Goal: Check status: Check status

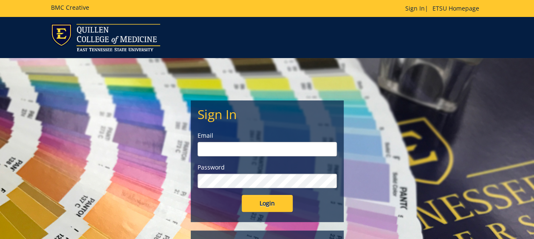
click at [210, 150] on input "email" at bounding box center [266, 149] width 139 height 14
type input "[EMAIL_ADDRESS][DOMAIN_NAME]"
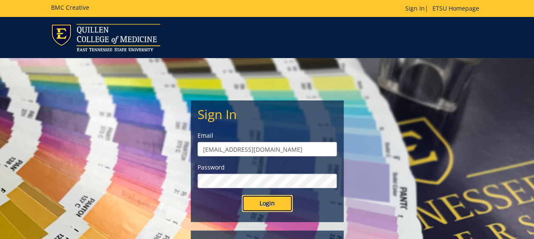
click at [247, 207] on input "Login" at bounding box center [267, 203] width 51 height 17
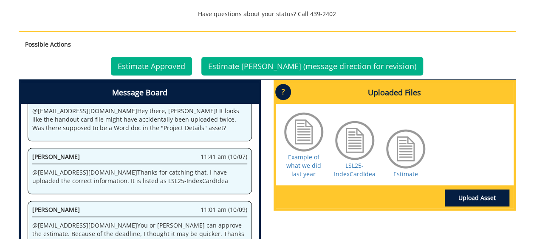
scroll to position [415, 0]
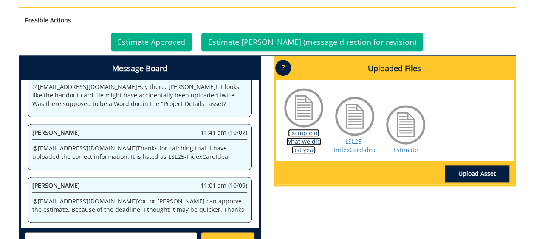
click at [310, 144] on link "Example of what we did last year" at bounding box center [303, 141] width 35 height 25
click at [398, 147] on link "Estimate" at bounding box center [405, 150] width 25 height 8
click at [362, 143] on link "LSL25-IndexCardIdea" at bounding box center [355, 146] width 42 height 17
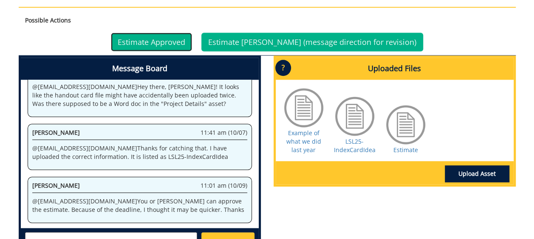
click at [190, 41] on link "Estimate Approved" at bounding box center [151, 42] width 81 height 19
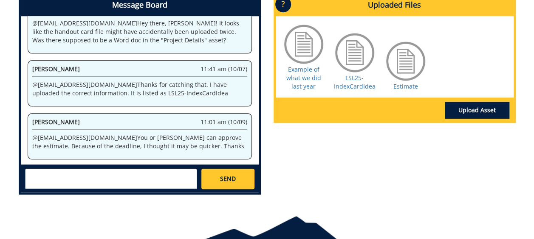
scroll to position [437, 0]
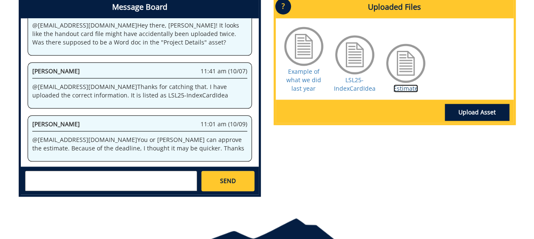
click at [408, 90] on link "Estimate" at bounding box center [405, 88] width 25 height 8
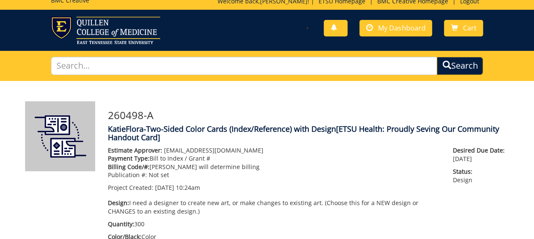
scroll to position [0, 0]
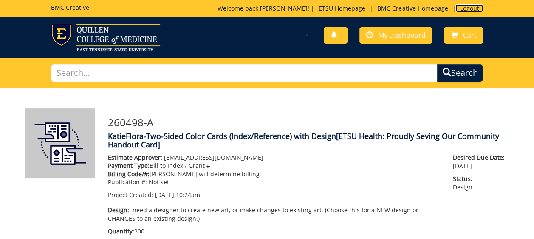
click at [469, 6] on link "Logout" at bounding box center [469, 8] width 28 height 8
